Goal: Task Accomplishment & Management: Complete application form

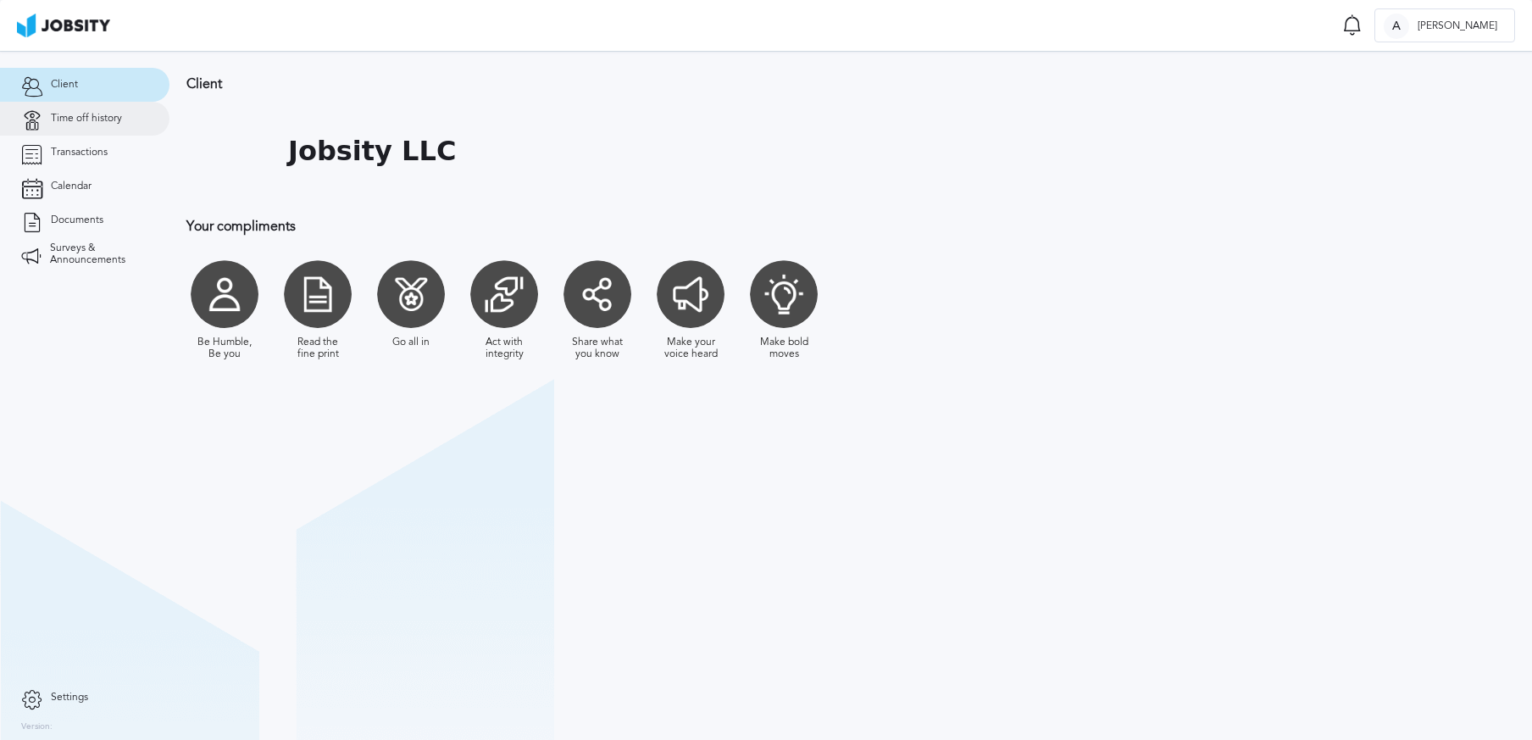
click at [87, 119] on span "Time off history" at bounding box center [86, 119] width 71 height 12
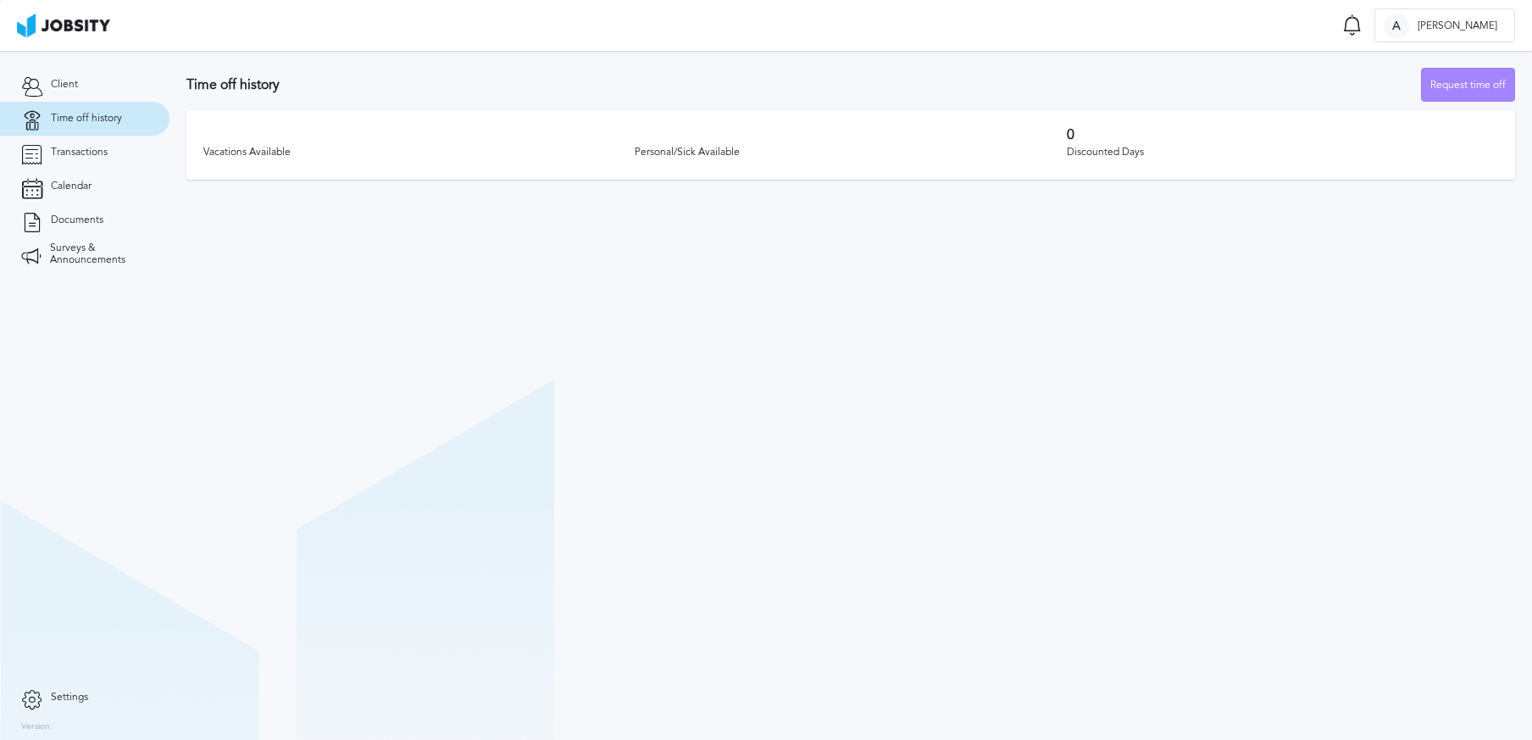
click at [1439, 91] on div "Request time off" at bounding box center [1468, 86] width 92 height 34
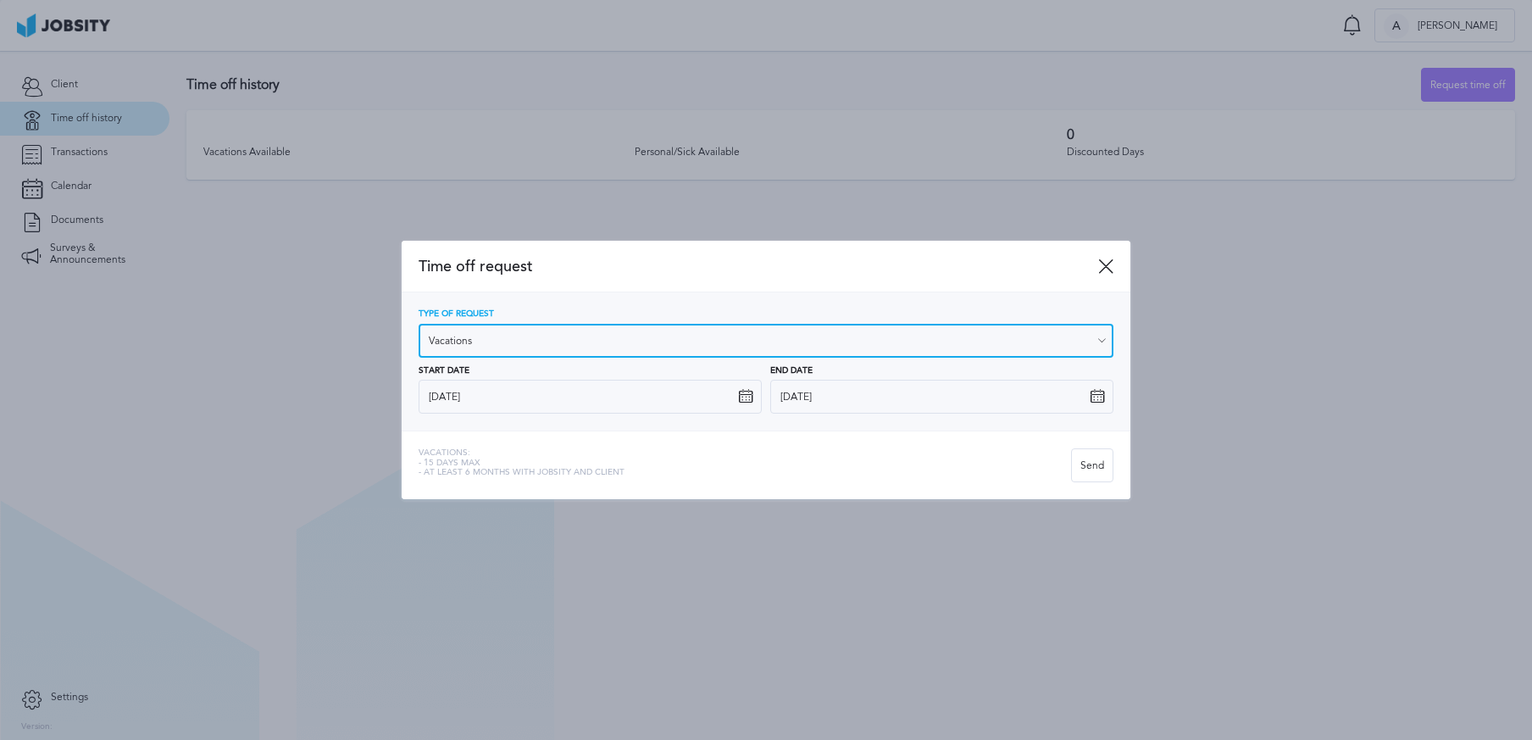
click at [633, 329] on input "Vacations" at bounding box center [766, 341] width 695 height 34
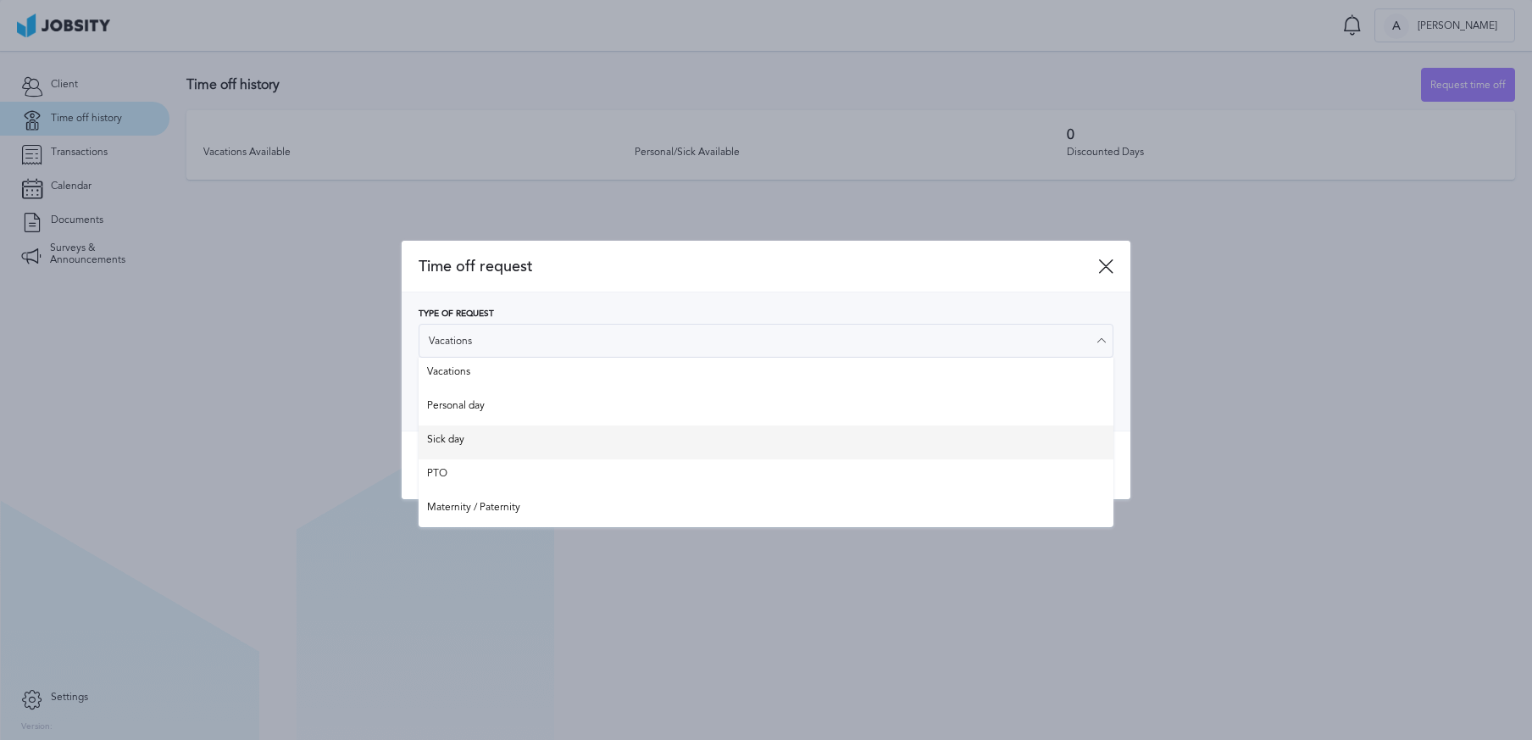
type input "Sick day"
click at [536, 441] on div "Time off request Type of Request Sick day Vacations Personal day Sick day PTO M…" at bounding box center [766, 370] width 729 height 259
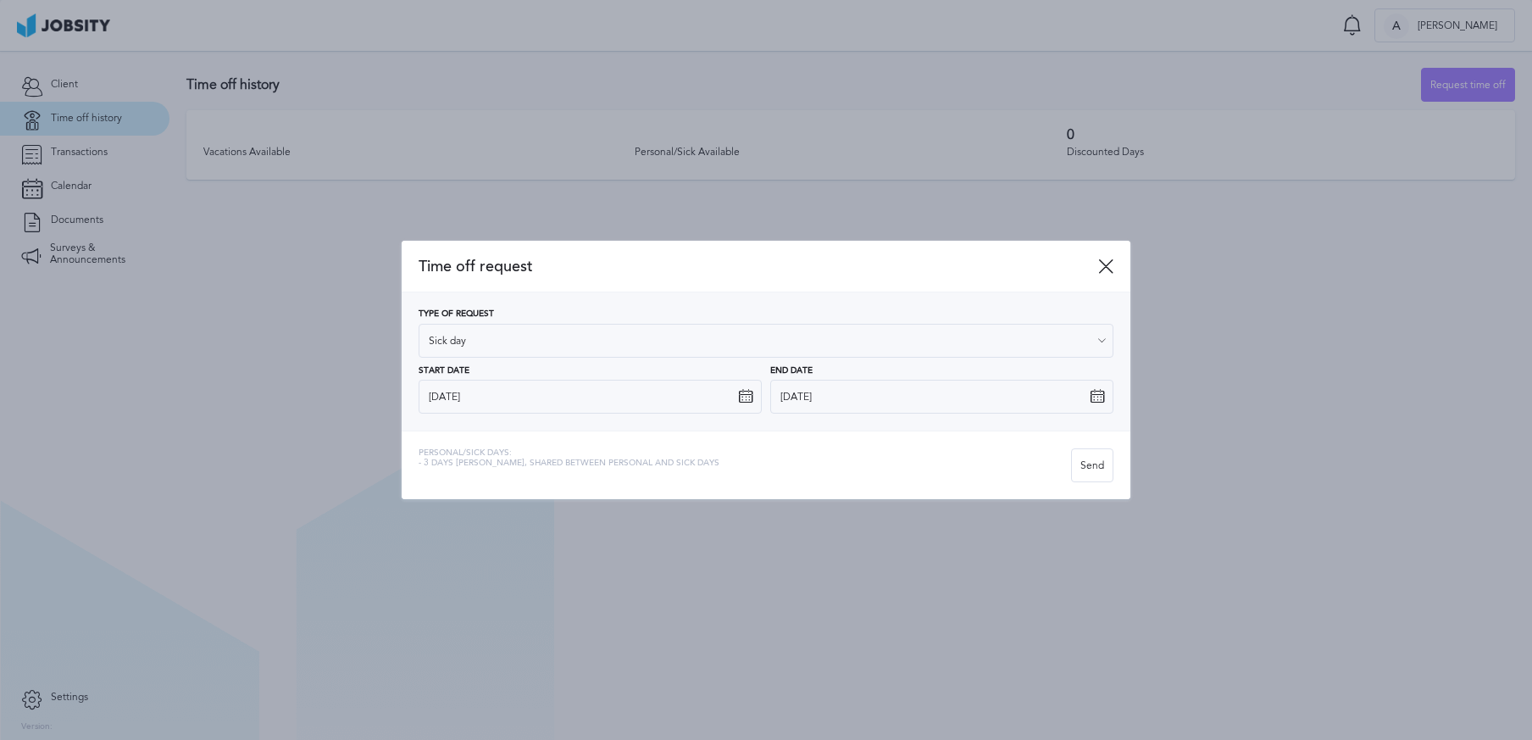
click at [746, 397] on icon at bounding box center [745, 396] width 15 height 15
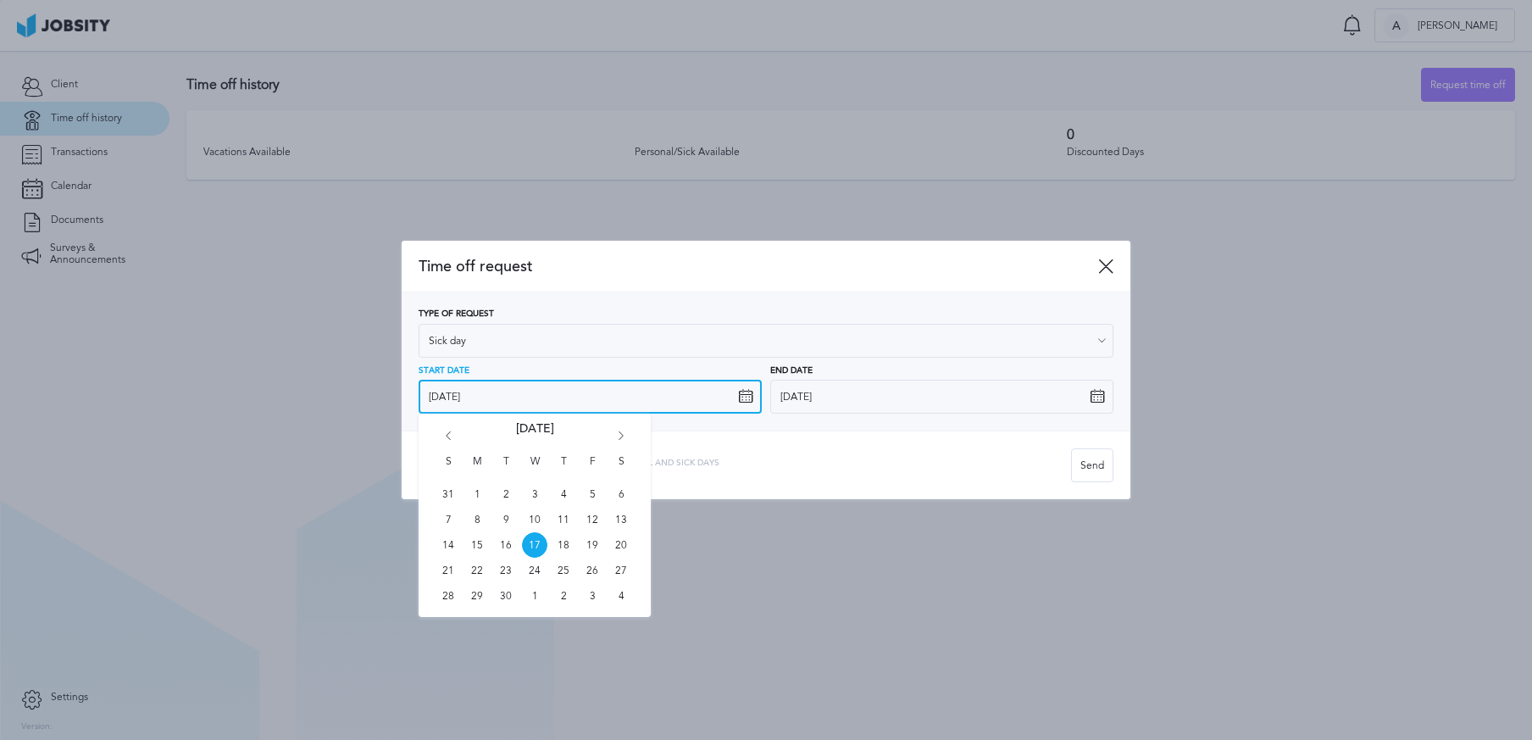
click at [647, 395] on input "[DATE]" at bounding box center [590, 397] width 343 height 34
click at [586, 544] on span "19" at bounding box center [592, 544] width 25 height 25
type input "[DATE]"
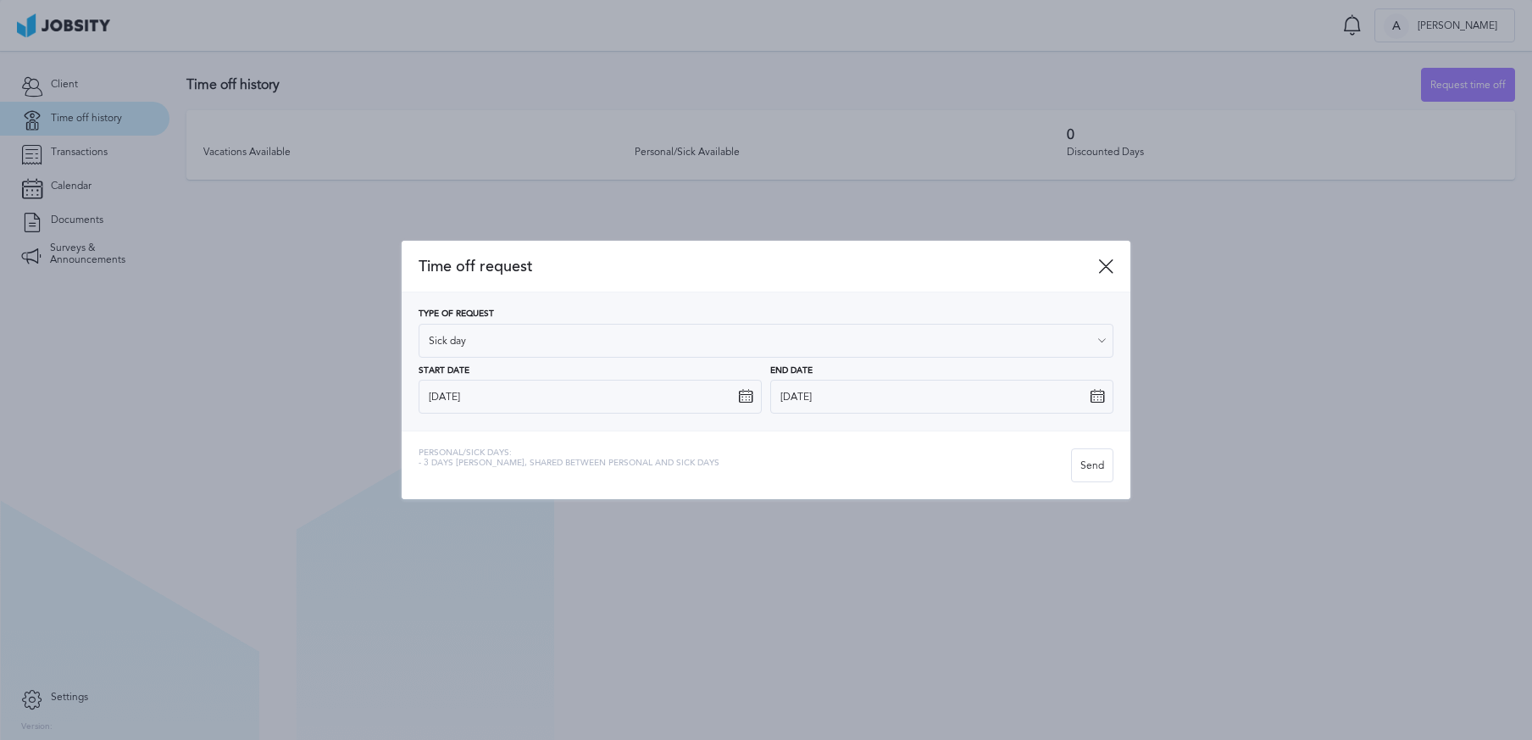
click at [1092, 397] on icon at bounding box center [1097, 396] width 15 height 15
click at [1097, 397] on icon at bounding box center [1097, 396] width 15 height 15
click at [830, 408] on input "[DATE]" at bounding box center [941, 397] width 343 height 34
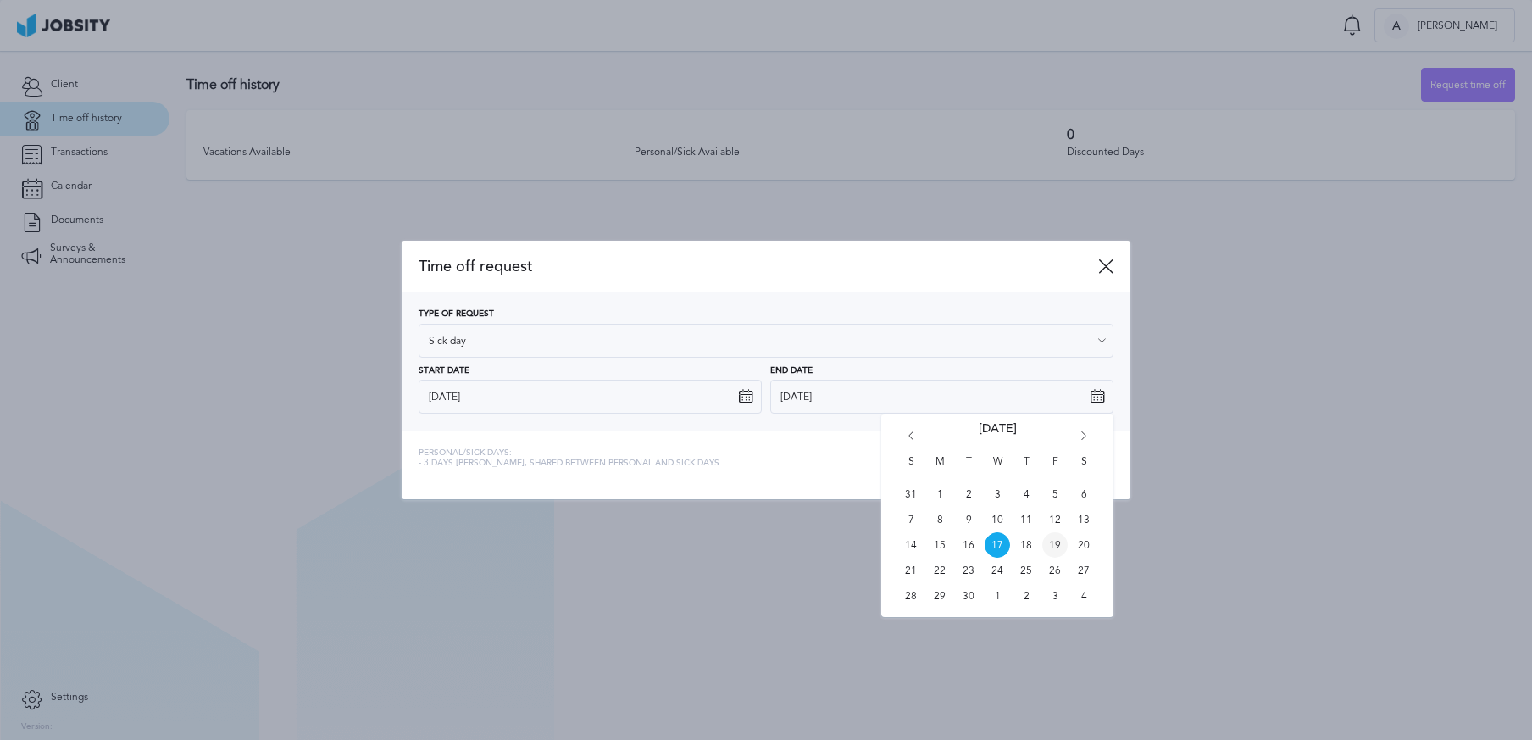
click at [1053, 548] on span "19" at bounding box center [1054, 544] width 25 height 25
type input "[DATE]"
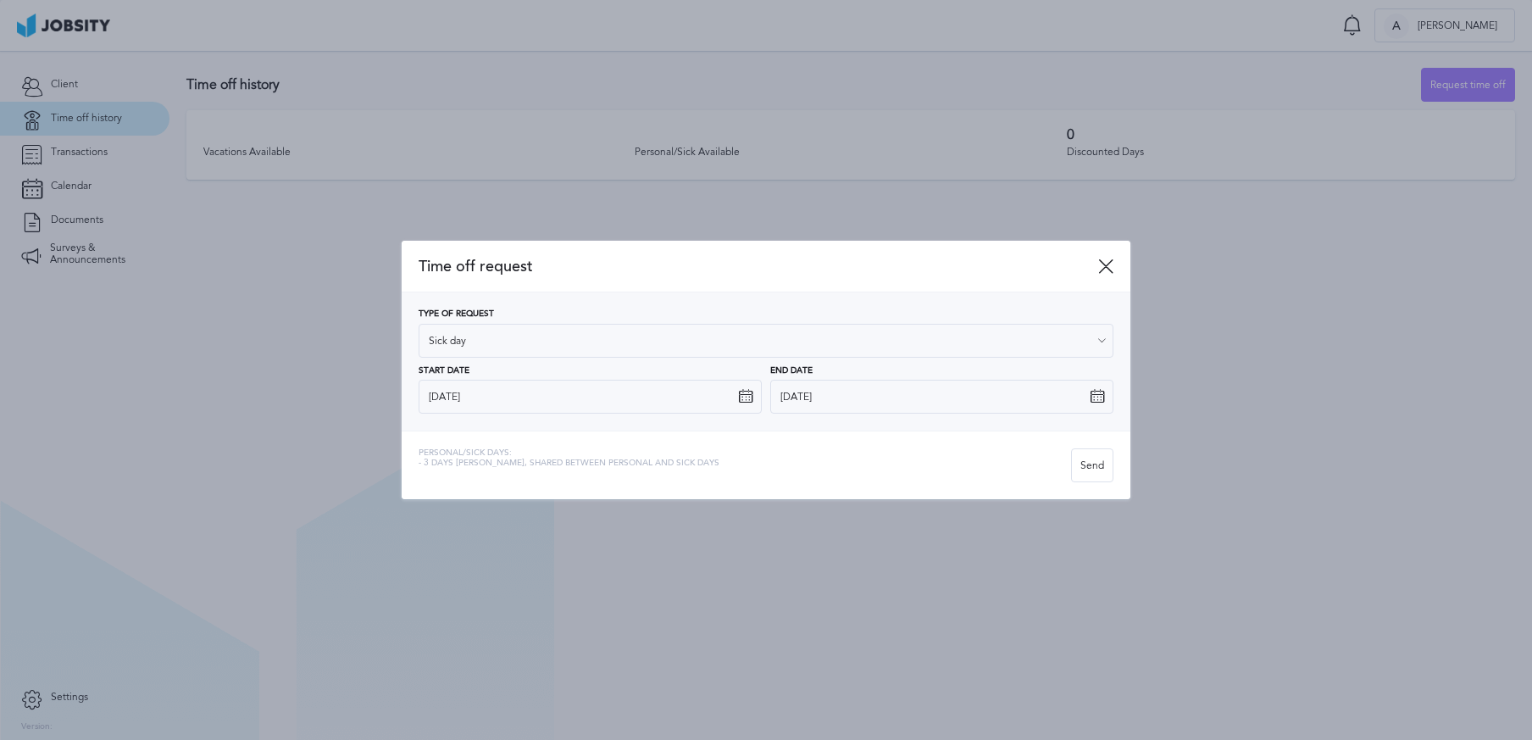
click at [1104, 333] on icon at bounding box center [1101, 340] width 15 height 15
click at [1097, 337] on icon at bounding box center [1101, 340] width 15 height 15
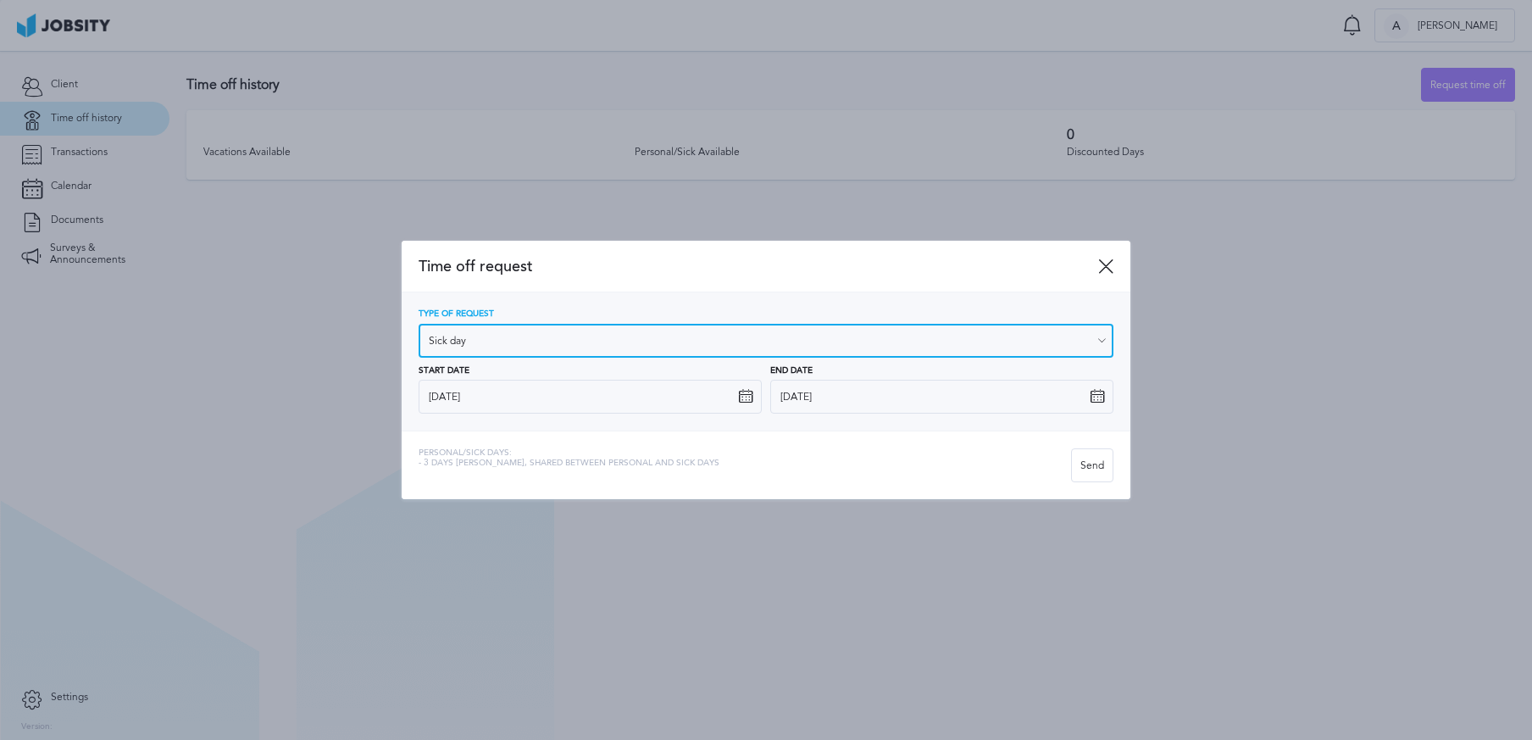
click at [1092, 341] on input "Sick day" at bounding box center [766, 341] width 695 height 34
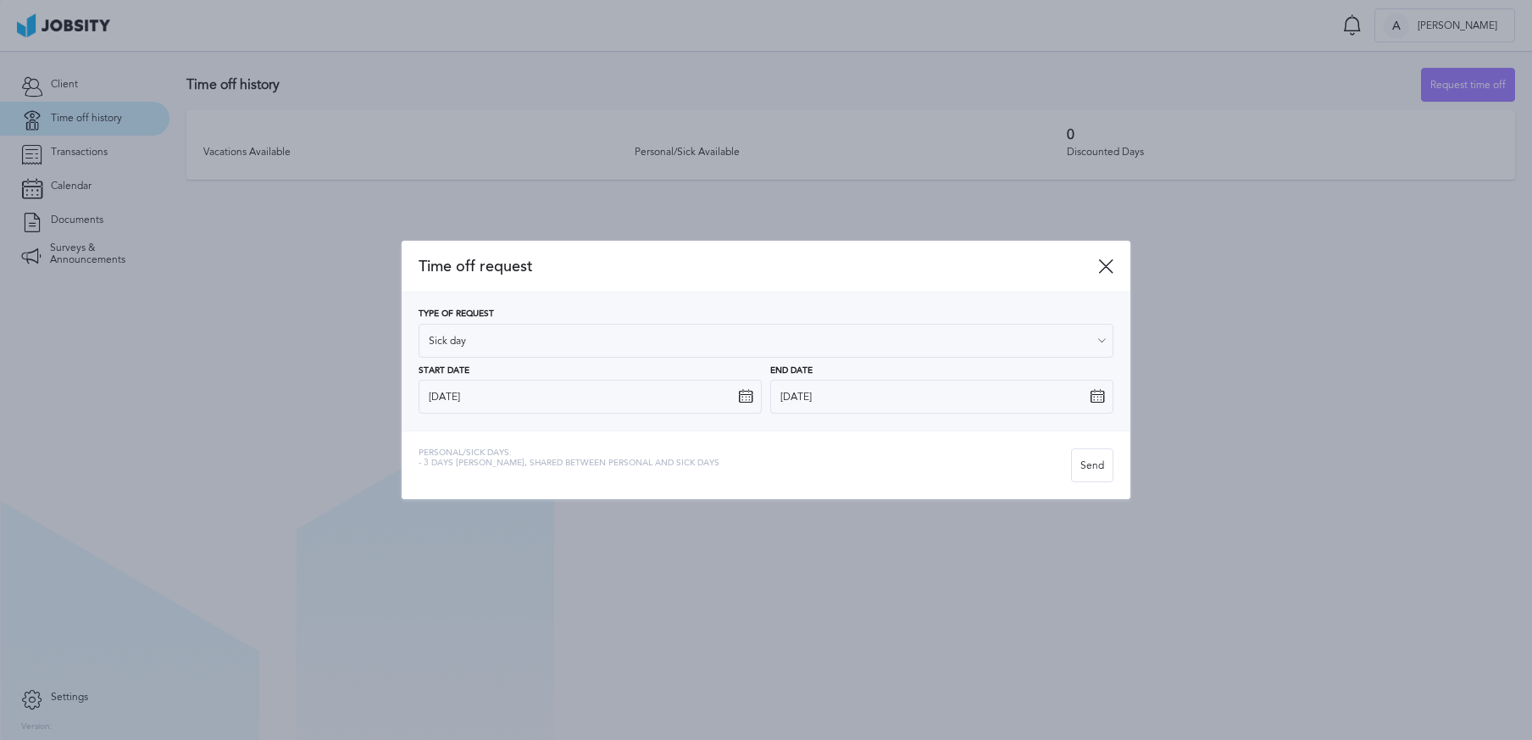
click at [485, 434] on div "Time off request Type of Request Sick day Vacations Personal day Sick day PTO M…" at bounding box center [766, 370] width 729 height 259
click at [1107, 469] on div "Send" at bounding box center [1092, 466] width 41 height 34
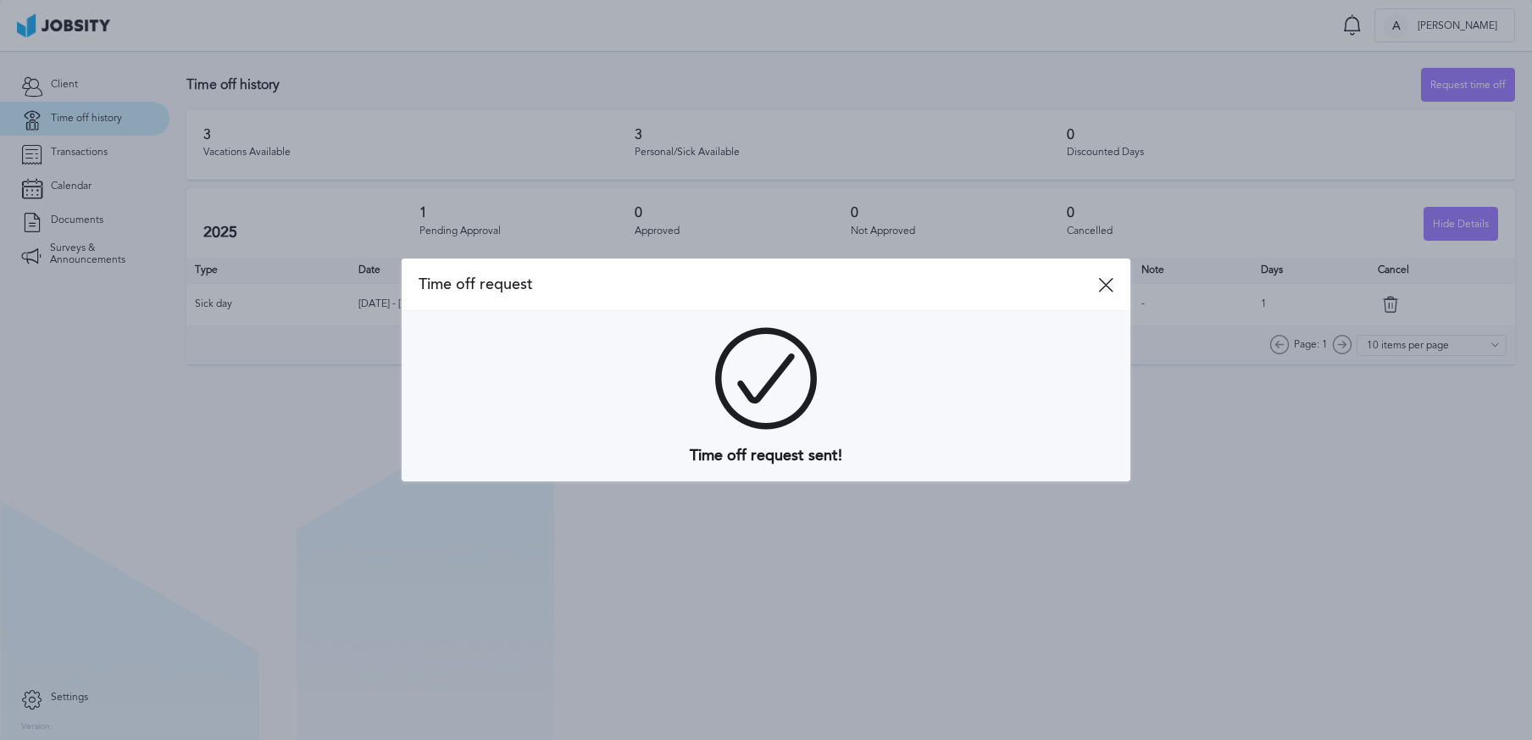
click at [1108, 286] on icon at bounding box center [1105, 284] width 15 height 15
